Goal: Navigation & Orientation: Find specific page/section

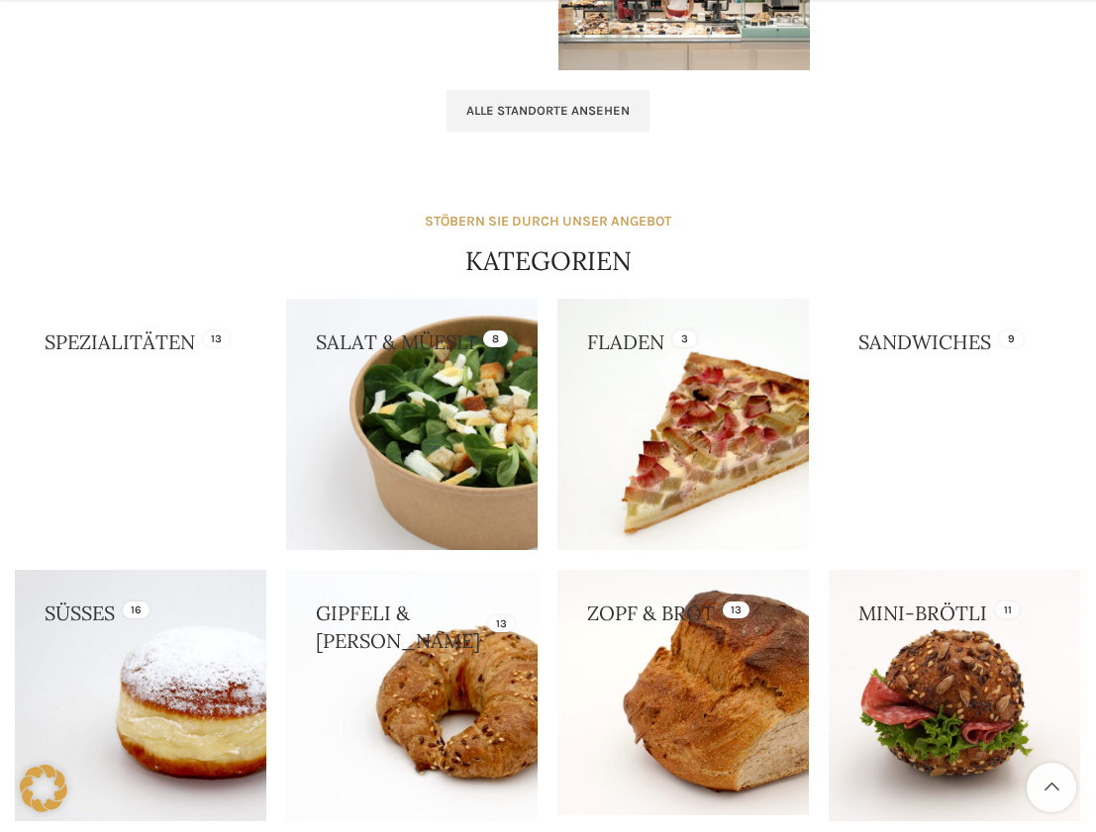
scroll to position [2017, 0]
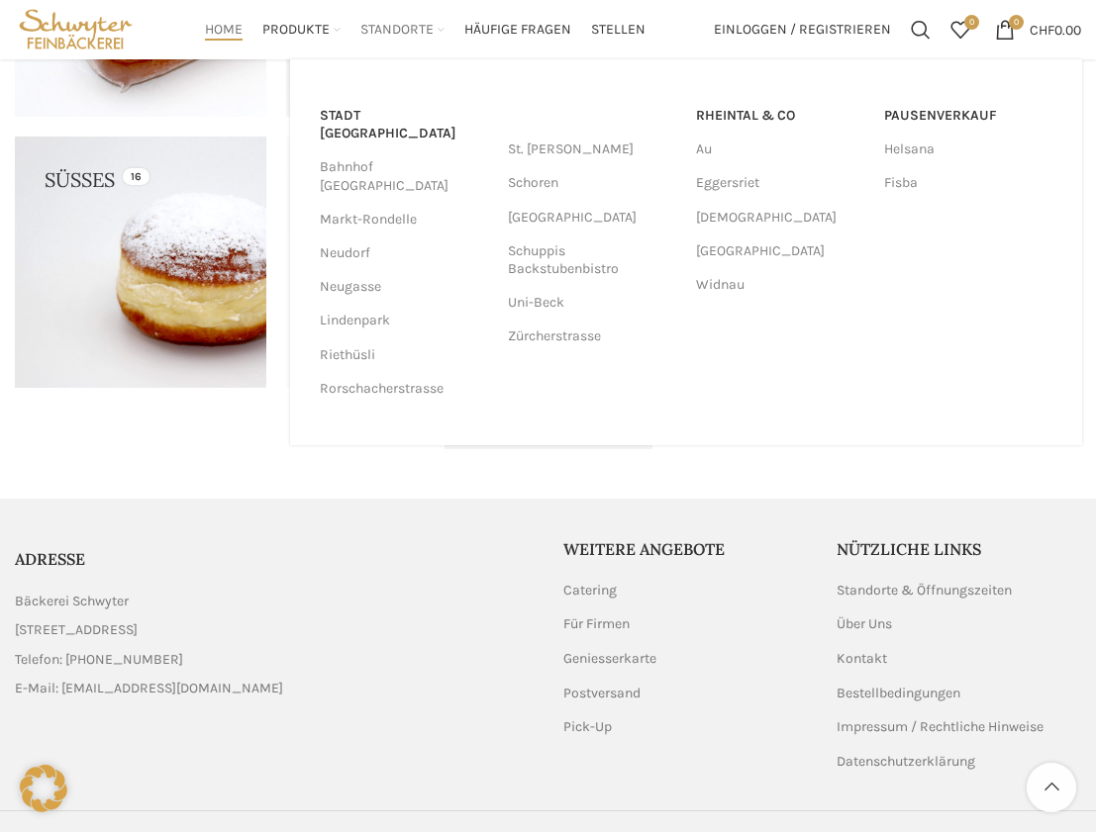
click at [374, 37] on span "Standorte" at bounding box center [396, 30] width 73 height 19
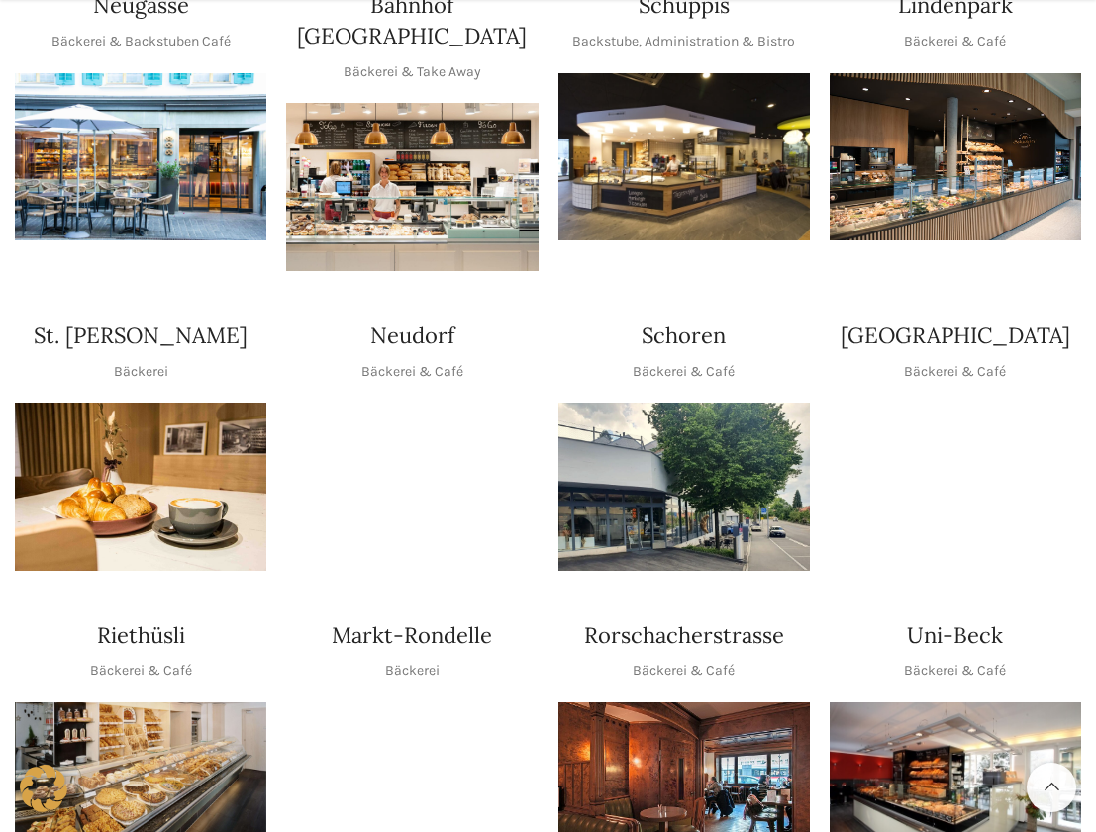
scroll to position [792, 0]
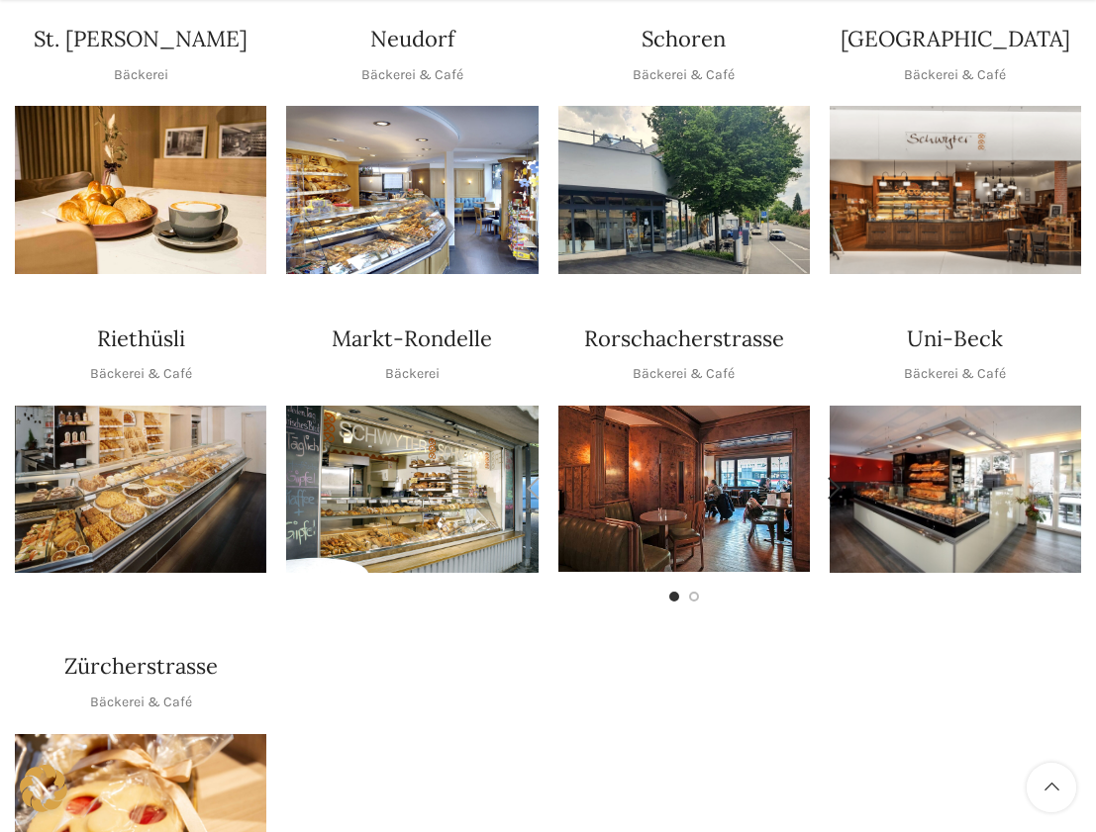
click at [683, 427] on img "1 / 2" at bounding box center [683, 489] width 251 height 167
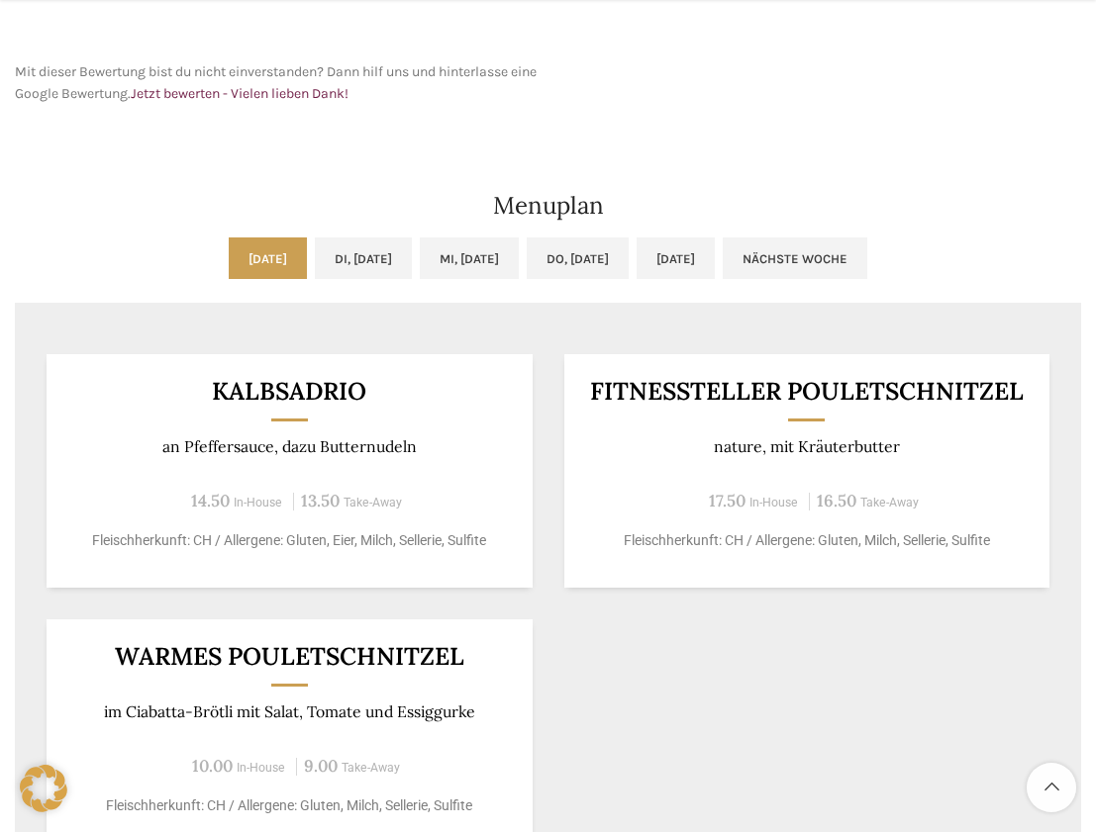
scroll to position [990, 0]
